Goal: Find specific page/section: Find specific page/section

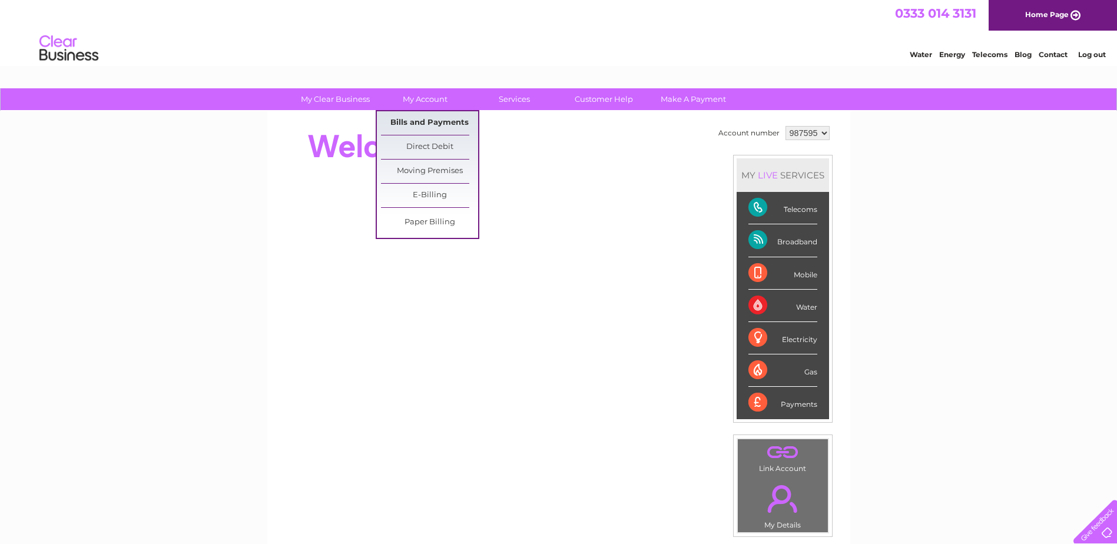
click at [415, 120] on link "Bills and Payments" at bounding box center [429, 123] width 97 height 24
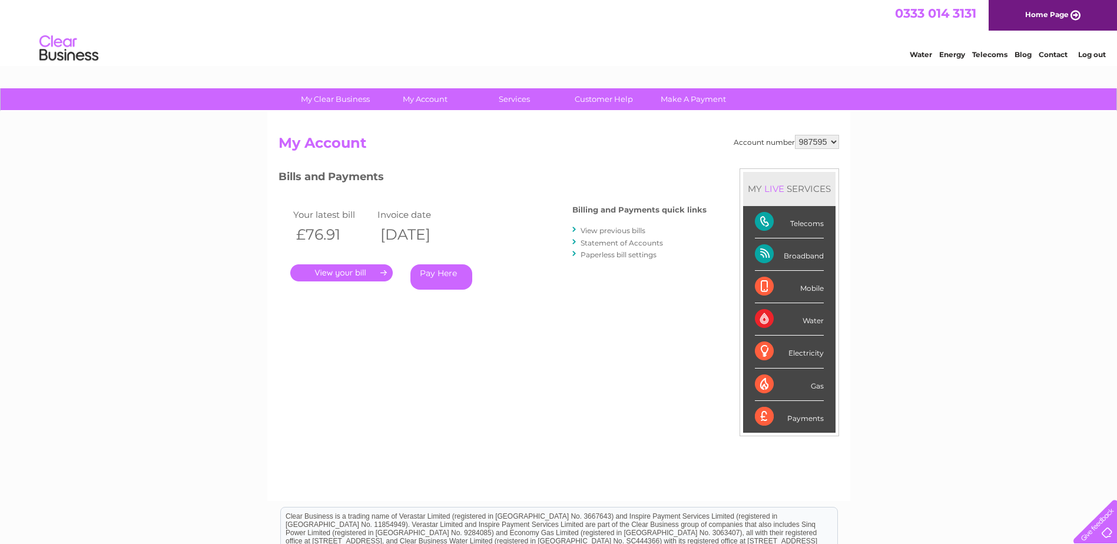
click at [353, 276] on link "." at bounding box center [341, 272] width 102 height 17
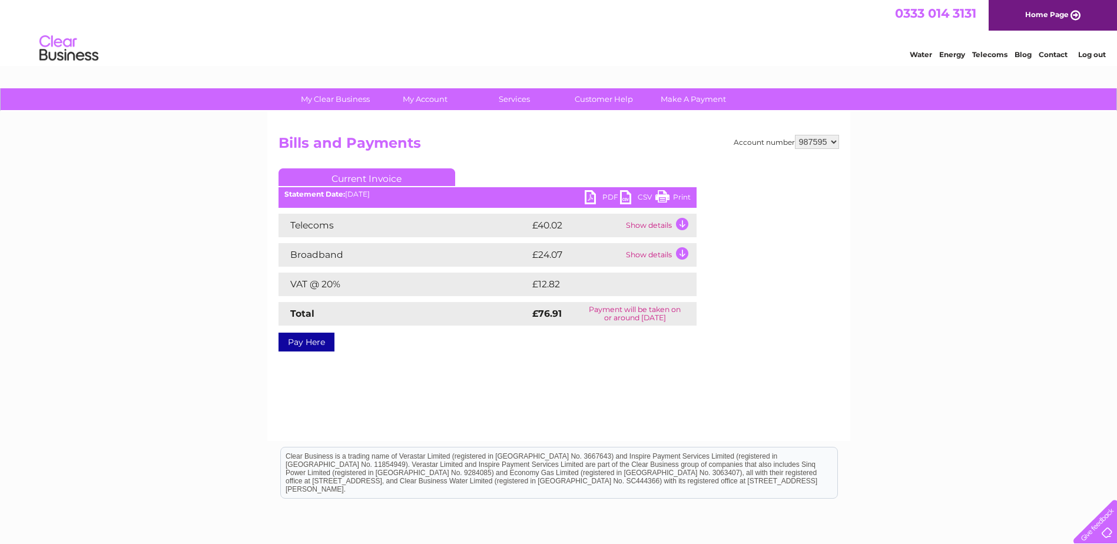
click at [681, 224] on td "Show details" at bounding box center [660, 226] width 74 height 24
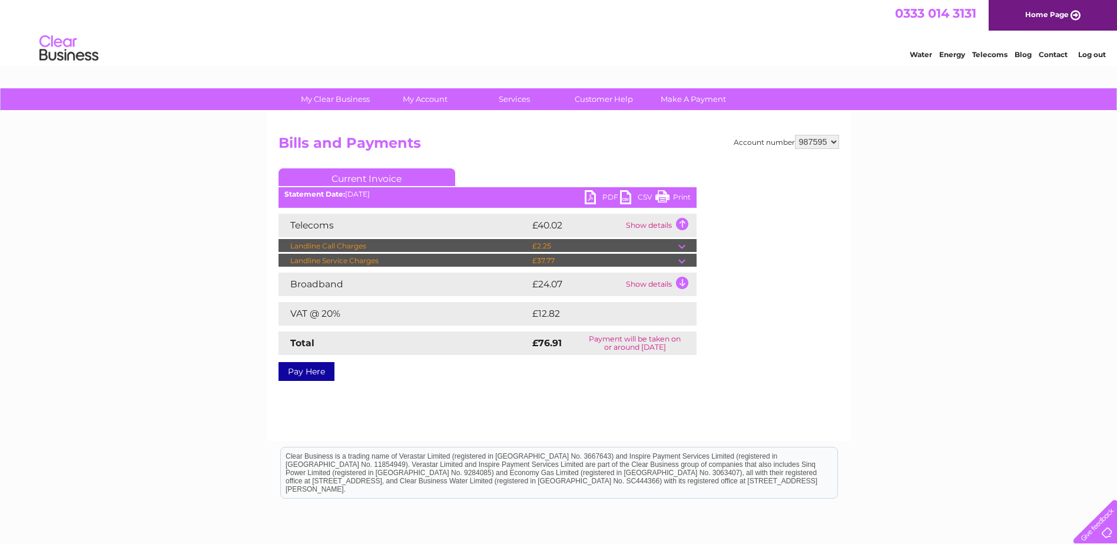
click at [684, 281] on td "Show details" at bounding box center [660, 285] width 74 height 24
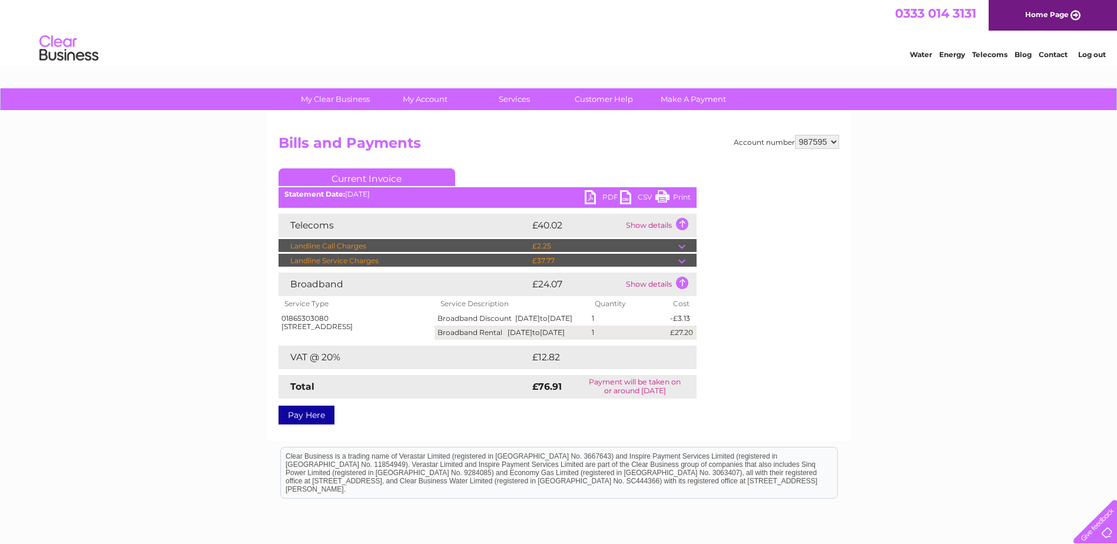
click at [611, 196] on link "PDF" at bounding box center [602, 198] width 35 height 17
